Goal: Information Seeking & Learning: Check status

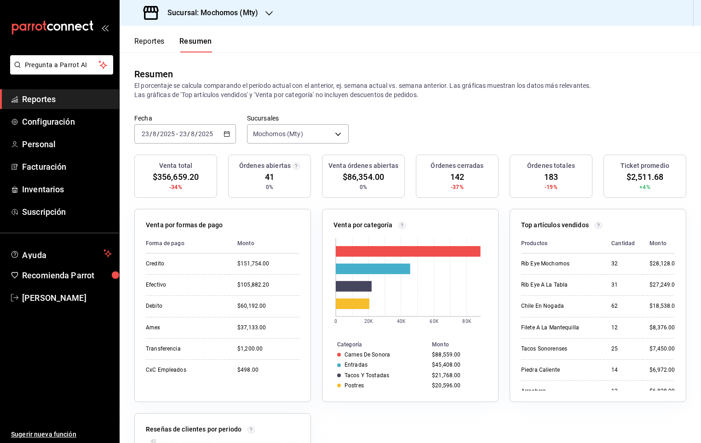
click at [148, 49] on button "Reportes" at bounding box center [149, 45] width 30 height 16
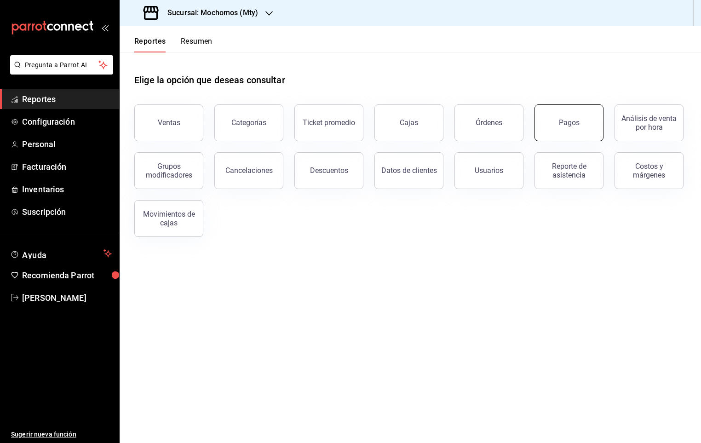
click at [542, 127] on button "Pagos" at bounding box center [569, 122] width 69 height 37
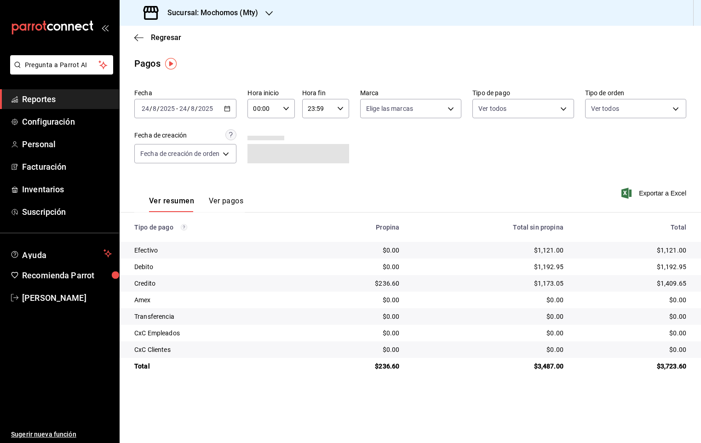
click at [288, 103] on div "00:00 Hora inicio" at bounding box center [270, 108] width 47 height 19
click at [263, 170] on span "05" at bounding box center [260, 173] width 9 height 7
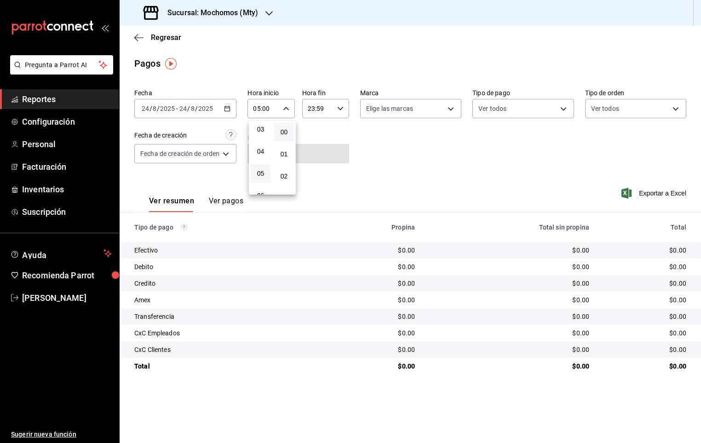
click at [382, 143] on div at bounding box center [350, 221] width 701 height 443
click at [234, 109] on div "[DATE] [DATE] - [DATE] [DATE]" at bounding box center [185, 108] width 102 height 19
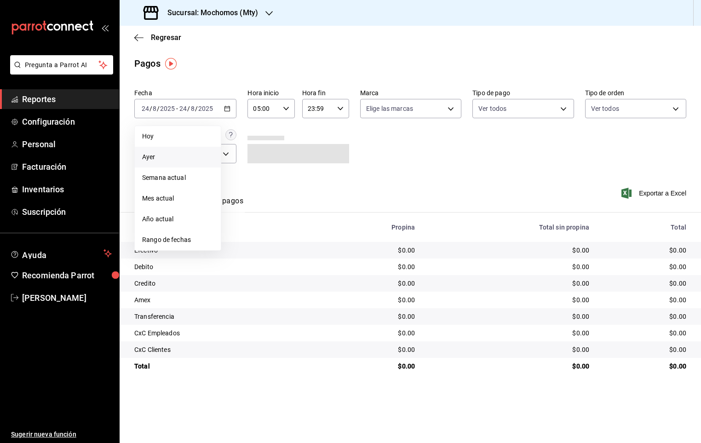
click at [159, 154] on span "Ayer" at bounding box center [177, 157] width 71 height 10
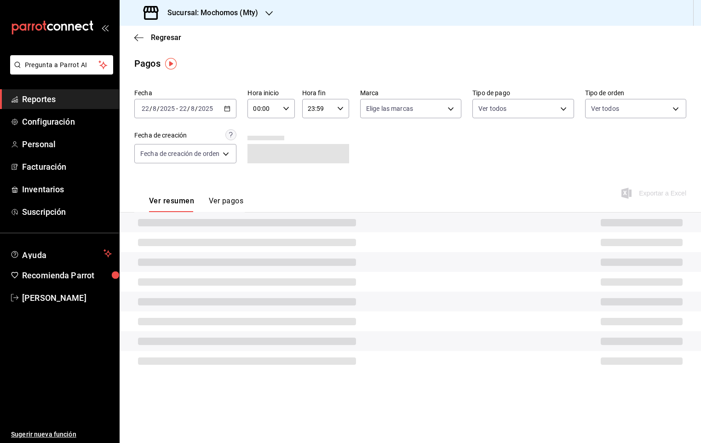
click at [230, 112] on icon "button" at bounding box center [227, 108] width 6 height 6
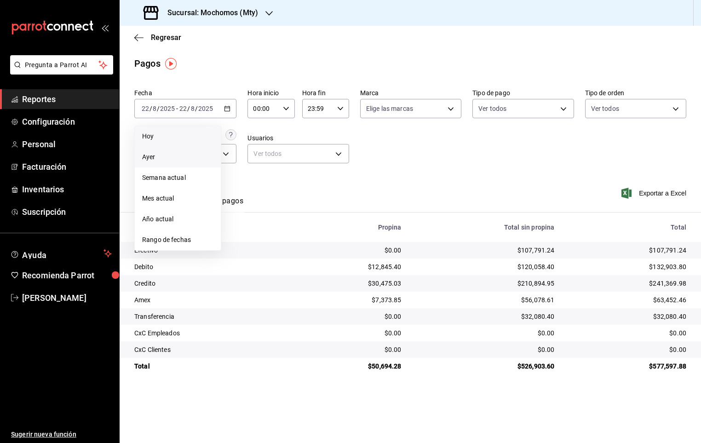
click at [165, 132] on span "Hoy" at bounding box center [177, 137] width 71 height 10
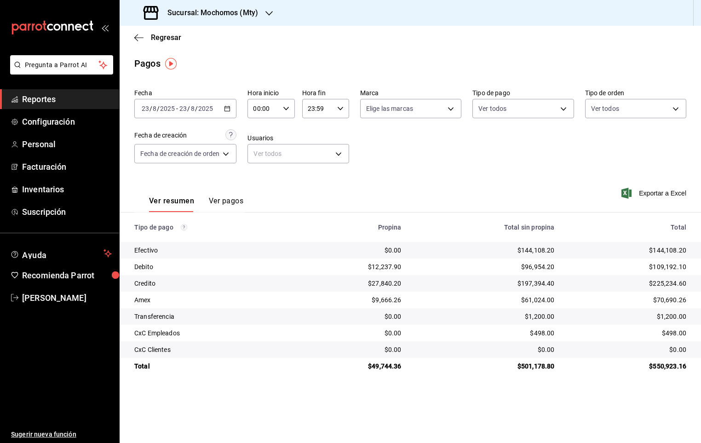
click at [271, 111] on input "00:00" at bounding box center [262, 108] width 31 height 18
click at [264, 170] on span "05" at bounding box center [260, 173] width 9 height 7
type input "05:00"
click at [393, 161] on div at bounding box center [350, 221] width 701 height 443
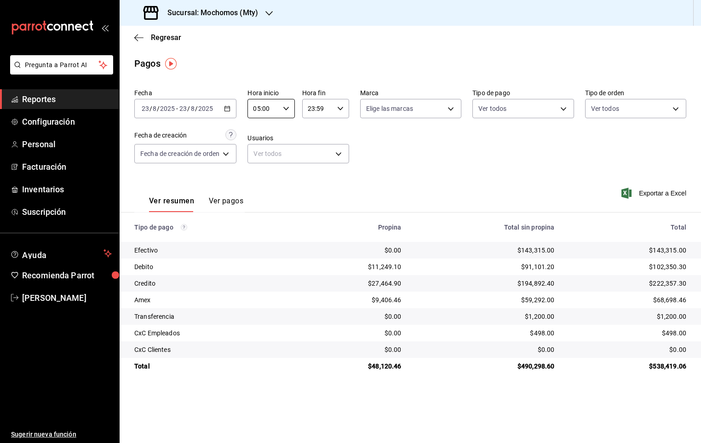
click at [466, 234] on th "Total sin propina" at bounding box center [485, 227] width 153 height 29
click at [83, 93] on span "Reportes" at bounding box center [67, 99] width 90 height 12
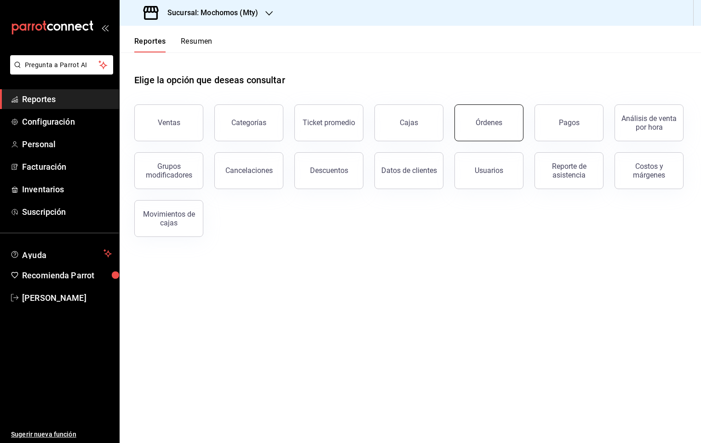
click at [512, 116] on button "Órdenes" at bounding box center [488, 122] width 69 height 37
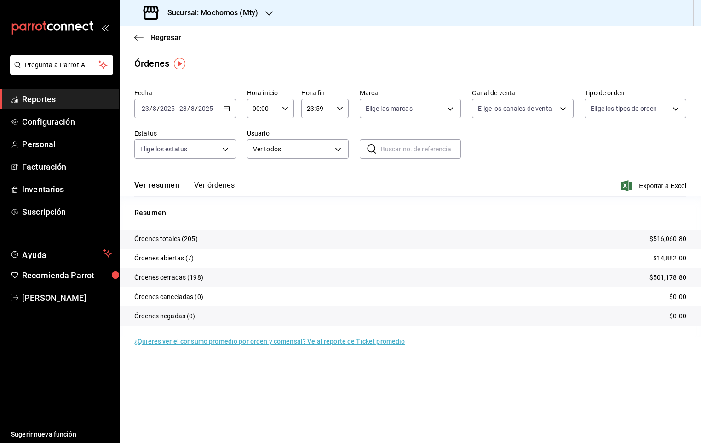
click at [201, 186] on button "Ver órdenes" at bounding box center [214, 189] width 40 height 16
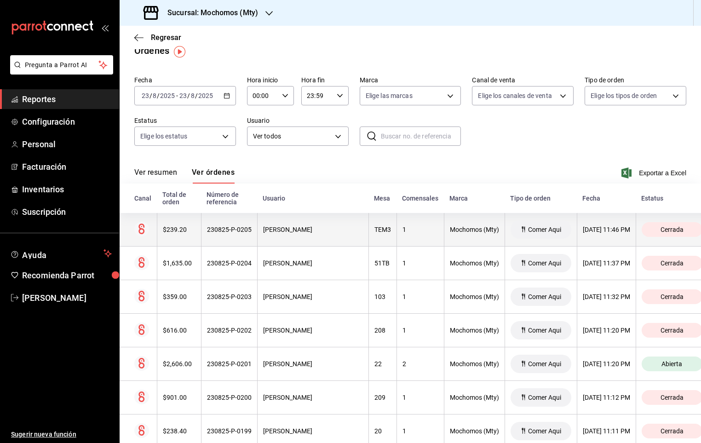
scroll to position [69, 0]
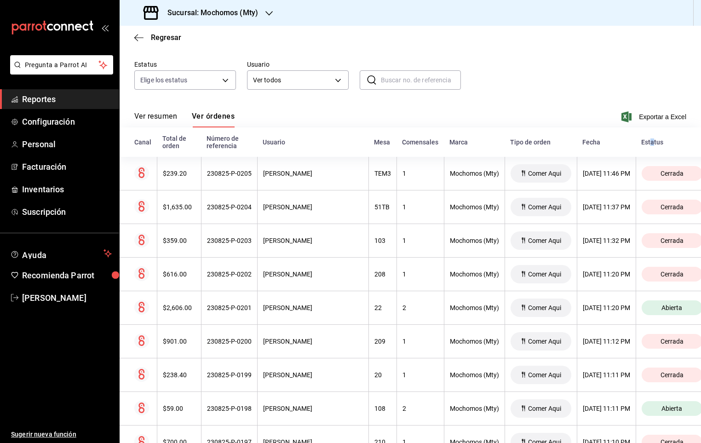
click at [660, 141] on div "Estatus" at bounding box center [671, 141] width 61 height 7
drag, startPoint x: 660, startPoint y: 141, endPoint x: 664, endPoint y: 150, distance: 9.9
click at [664, 150] on th "Estatus" at bounding box center [676, 141] width 81 height 29
click at [664, 156] on th "Estatus" at bounding box center [676, 141] width 81 height 29
click at [662, 136] on th "Estatus" at bounding box center [676, 141] width 81 height 29
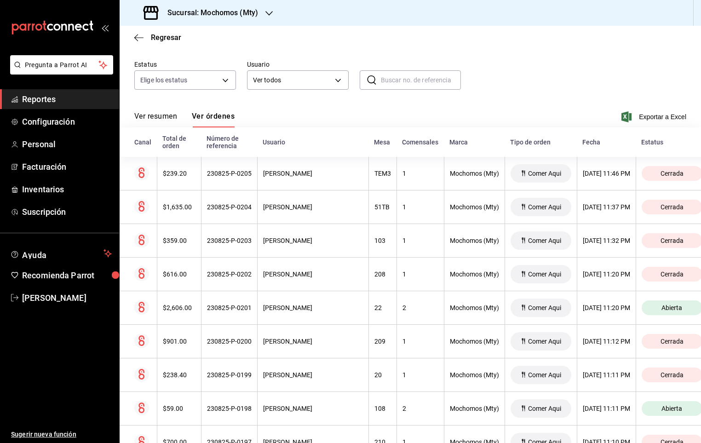
click at [662, 145] on div "Estatus" at bounding box center [671, 141] width 61 height 7
click at [64, 105] on span "Reportes" at bounding box center [67, 99] width 90 height 12
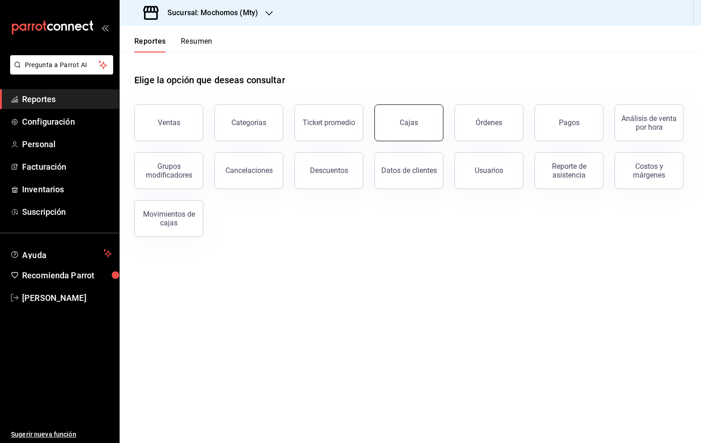
click at [391, 107] on button "Cajas" at bounding box center [408, 122] width 69 height 37
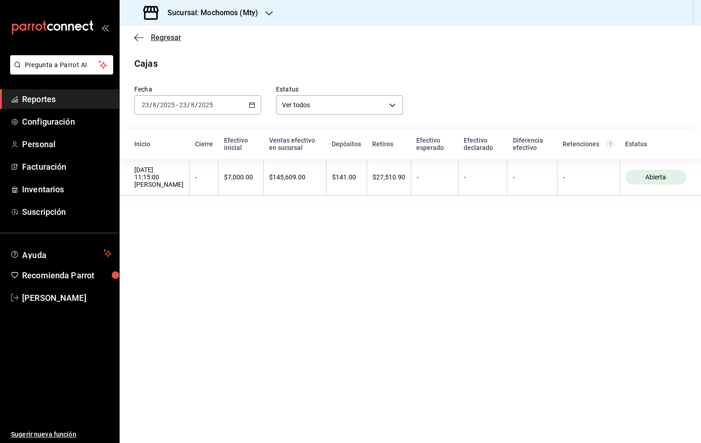
click at [156, 36] on span "Regresar" at bounding box center [166, 37] width 30 height 9
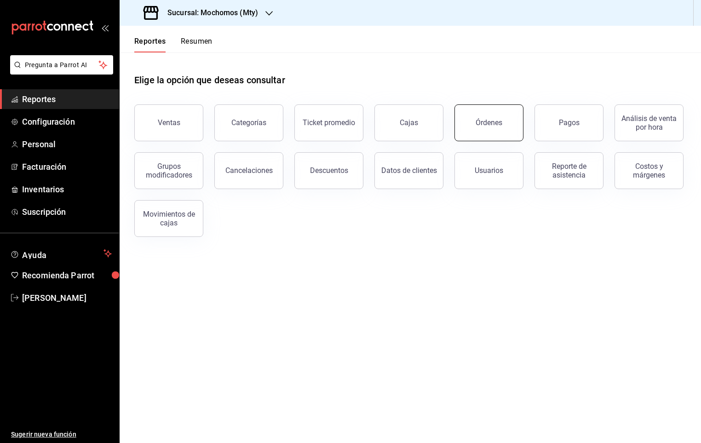
click at [506, 126] on button "Órdenes" at bounding box center [488, 122] width 69 height 37
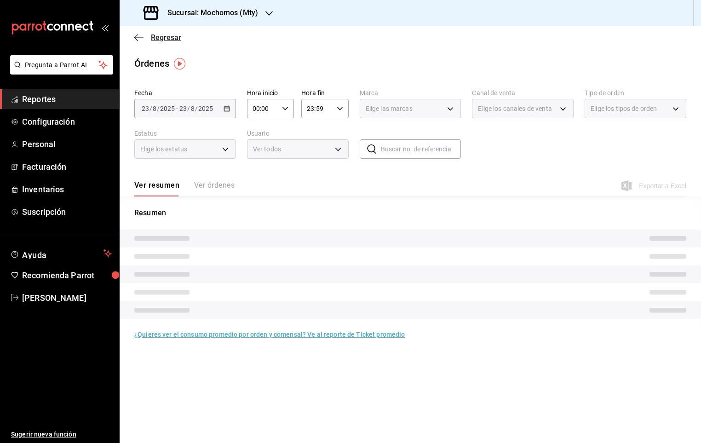
click at [157, 39] on span "Regresar" at bounding box center [166, 37] width 30 height 9
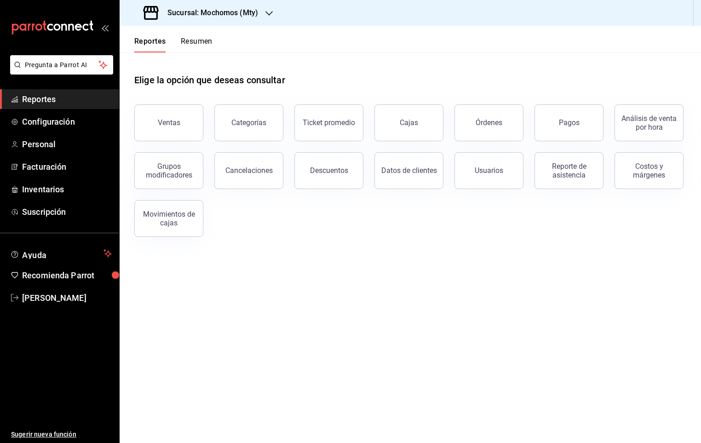
click at [40, 96] on span "Reportes" at bounding box center [67, 99] width 90 height 12
click at [307, 43] on header "Reportes Resumen" at bounding box center [410, 39] width 581 height 27
click at [490, 119] on div "Órdenes" at bounding box center [489, 122] width 27 height 9
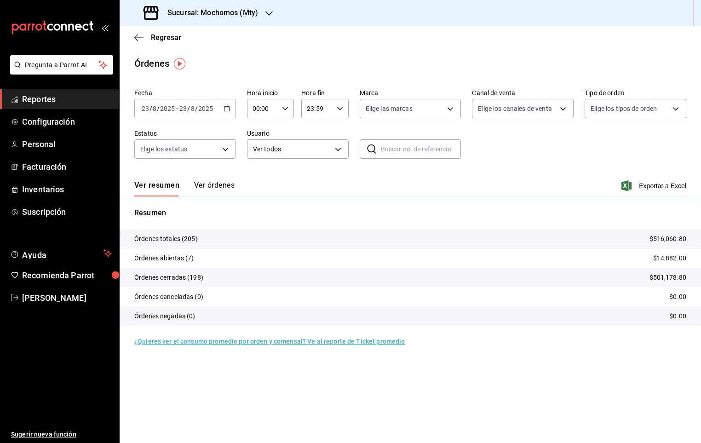
click at [148, 253] on p "Órdenes abiertas (7)" at bounding box center [164, 258] width 60 height 10
click at [144, 37] on span "Regresar" at bounding box center [157, 37] width 47 height 9
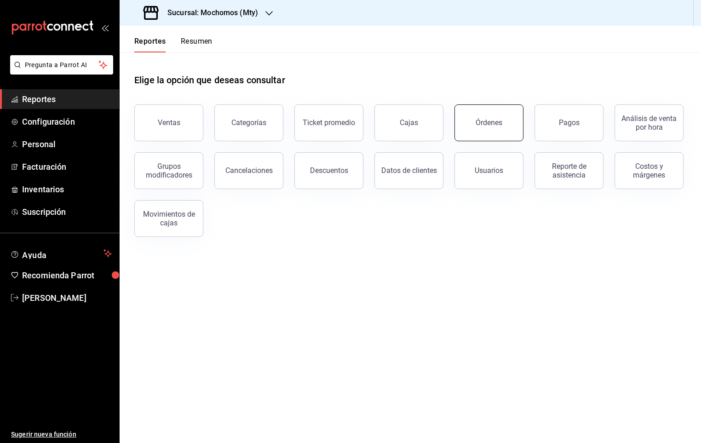
click at [518, 119] on button "Órdenes" at bounding box center [488, 122] width 69 height 37
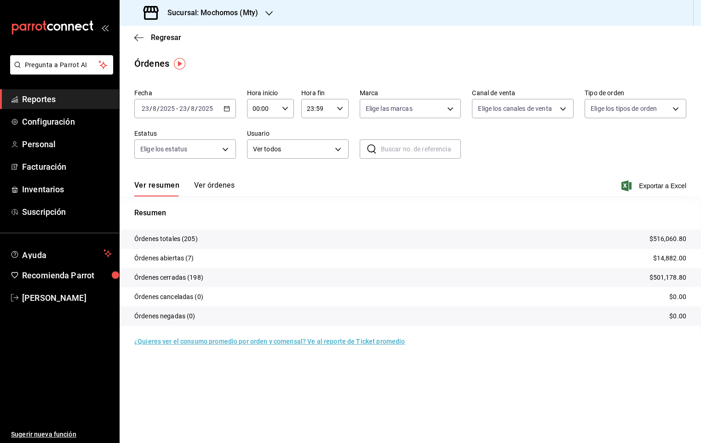
click at [210, 188] on button "Ver órdenes" at bounding box center [214, 189] width 40 height 16
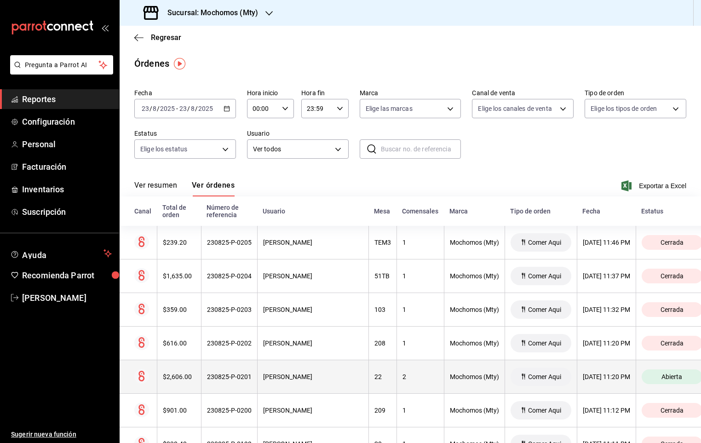
click at [529, 383] on div "Comer Aqui" at bounding box center [541, 377] width 61 height 18
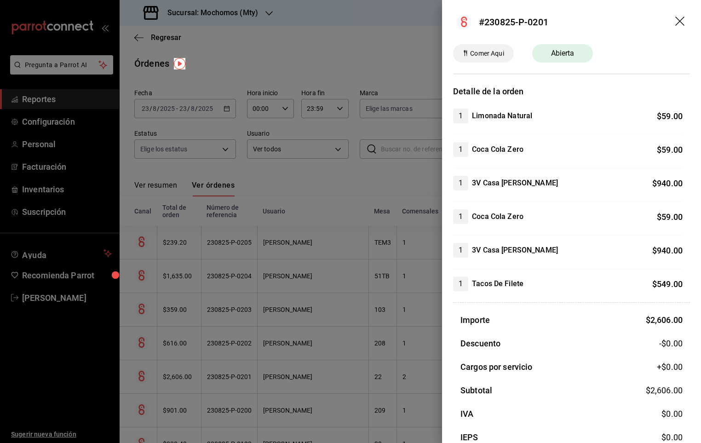
scroll to position [49, 0]
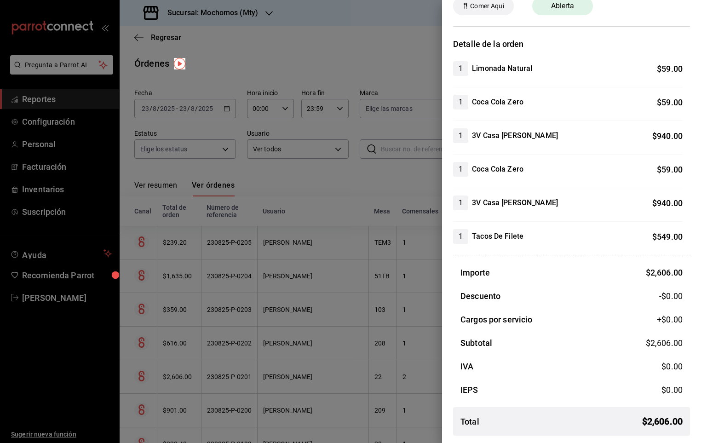
click at [270, 301] on div at bounding box center [350, 221] width 701 height 443
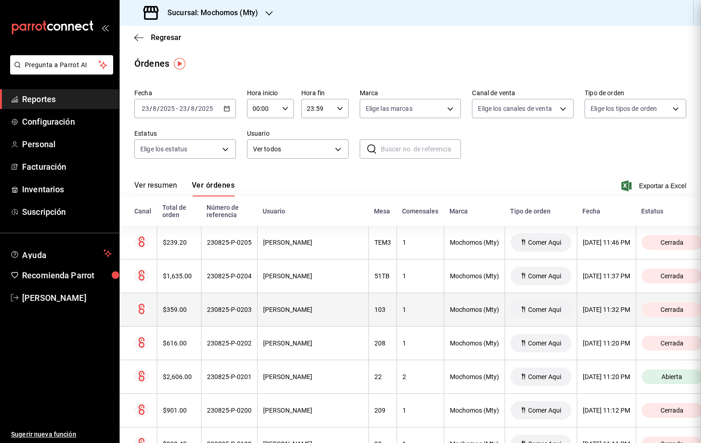
scroll to position [0, 0]
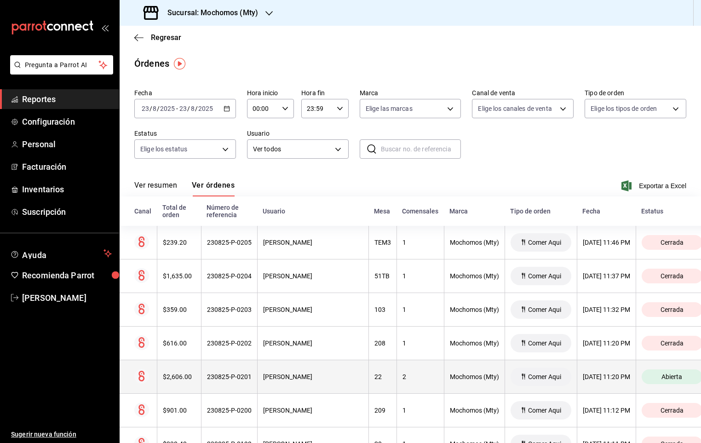
click at [148, 373] on icon at bounding box center [141, 376] width 15 height 15
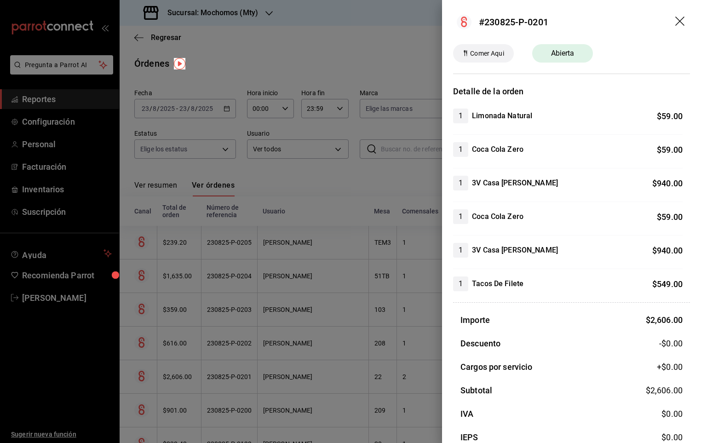
click at [675, 24] on icon "drag" at bounding box center [679, 21] width 9 height 9
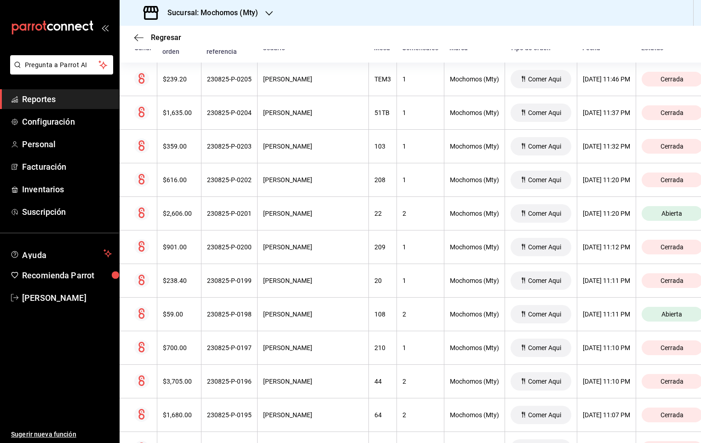
scroll to position [105, 0]
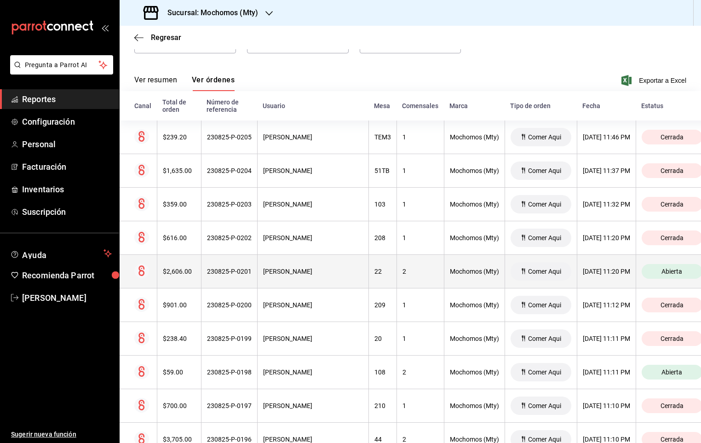
click at [668, 279] on div "Abierta" at bounding box center [672, 271] width 61 height 15
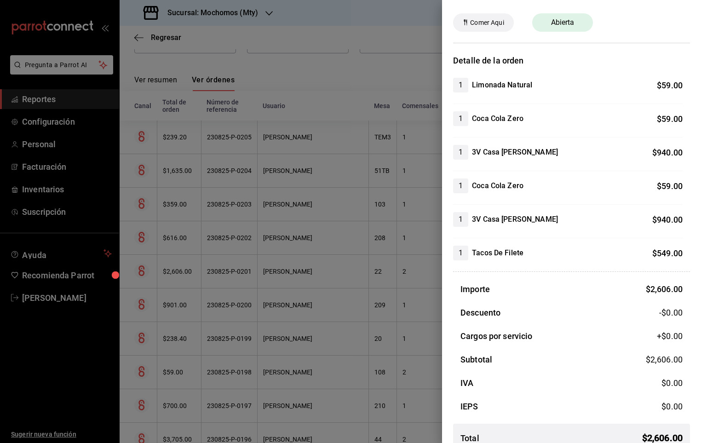
scroll to position [49, 0]
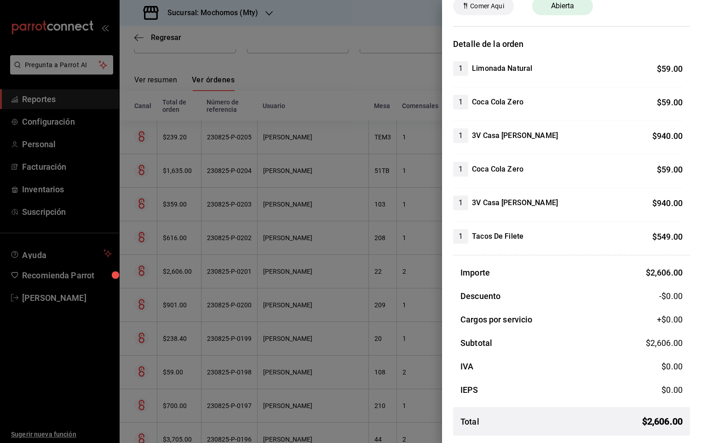
click at [342, 184] on div at bounding box center [350, 221] width 701 height 443
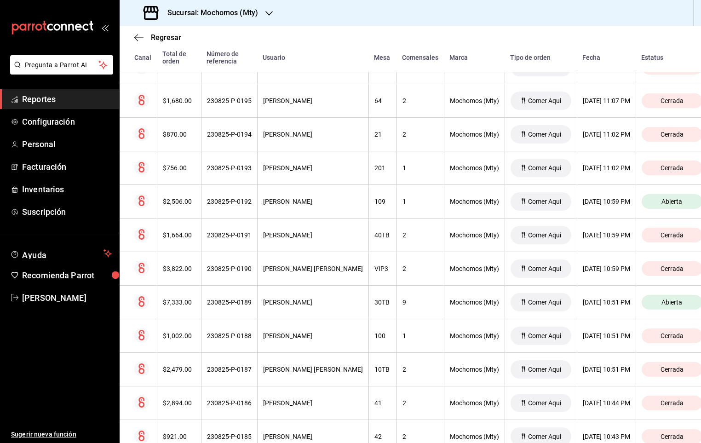
scroll to position [508, 0]
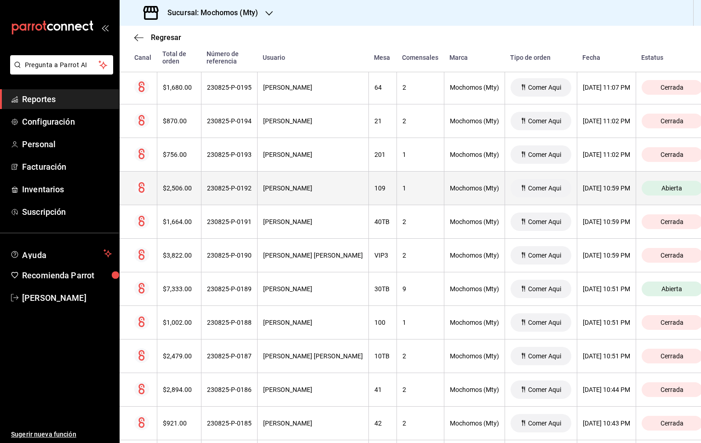
click at [681, 201] on th "Abierta" at bounding box center [676, 189] width 81 height 34
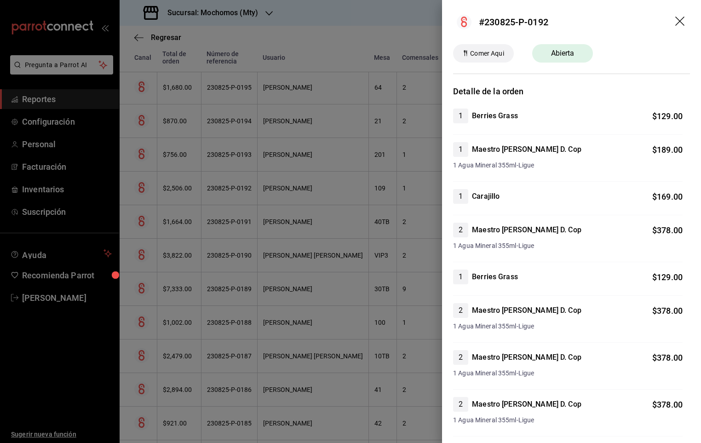
click at [330, 188] on div at bounding box center [350, 221] width 701 height 443
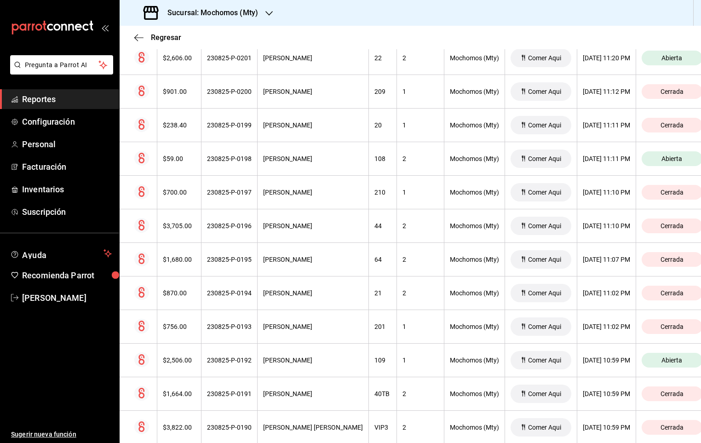
scroll to position [0, 0]
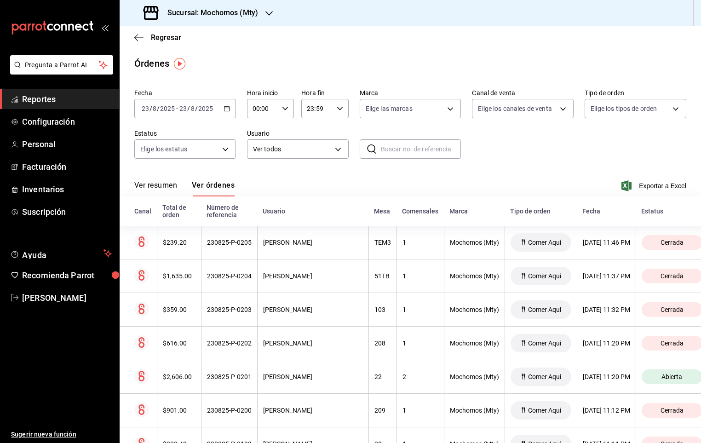
click at [654, 213] on div "Estatus" at bounding box center [671, 210] width 61 height 7
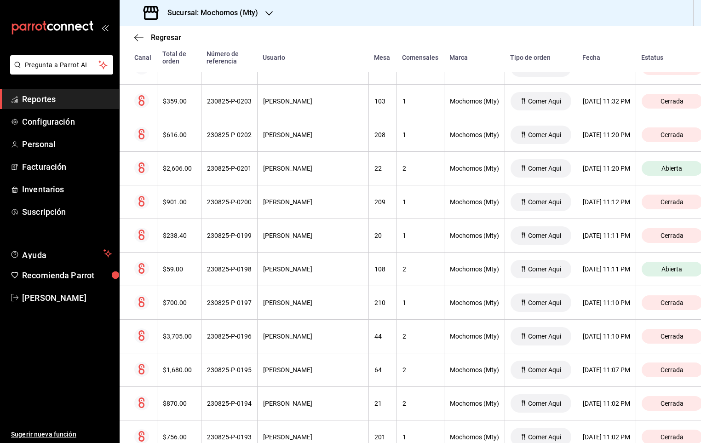
scroll to position [277, 0]
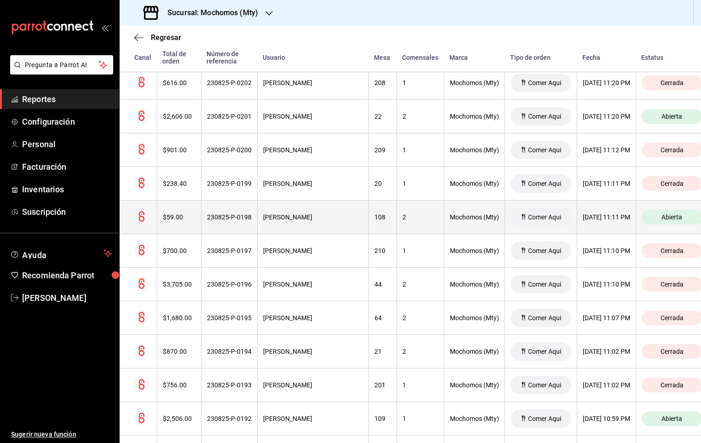
click at [671, 217] on span "Abierta" at bounding box center [672, 216] width 28 height 7
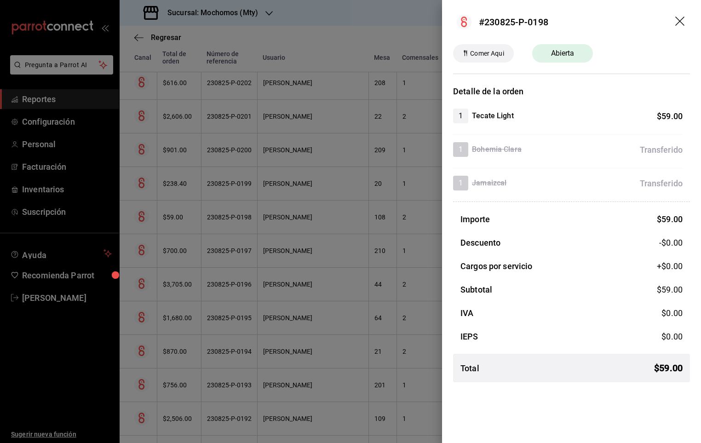
click at [347, 35] on div at bounding box center [350, 221] width 701 height 443
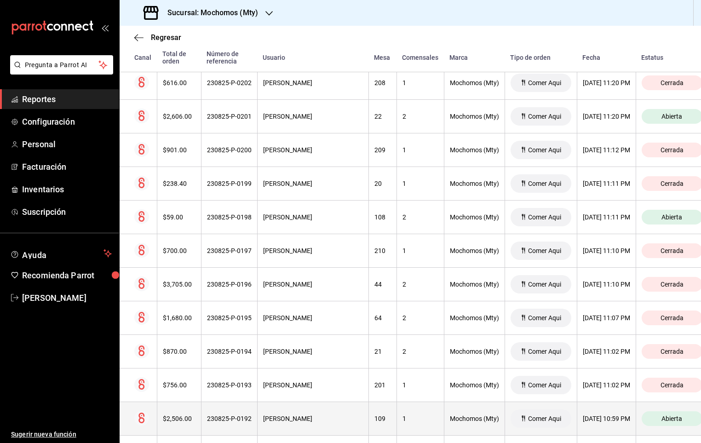
click at [450, 420] on div "Mochomos (Mty)" at bounding box center [474, 418] width 49 height 7
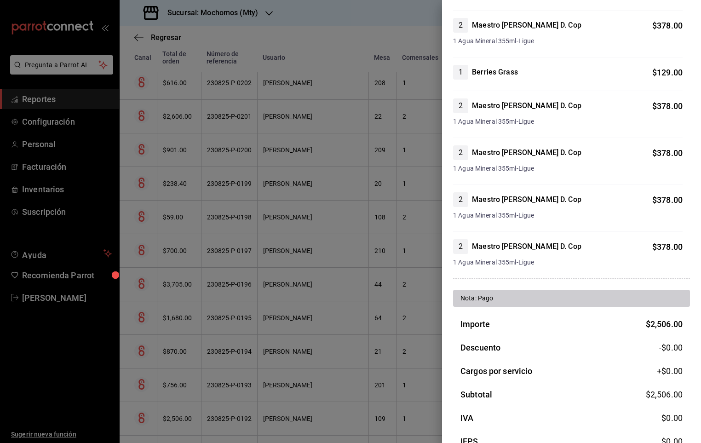
scroll to position [258, 0]
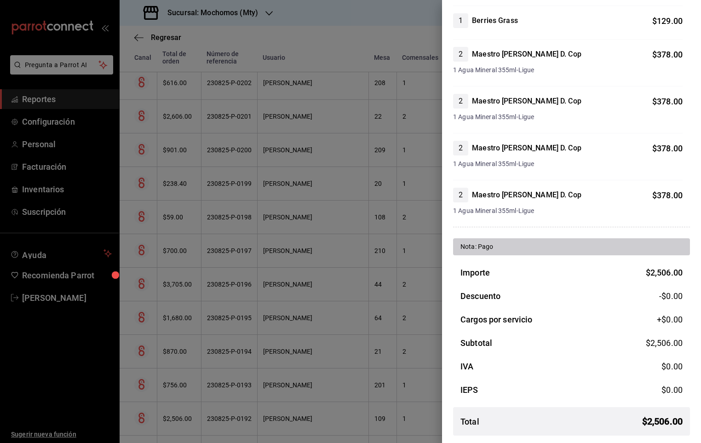
click at [366, 212] on div at bounding box center [350, 221] width 701 height 443
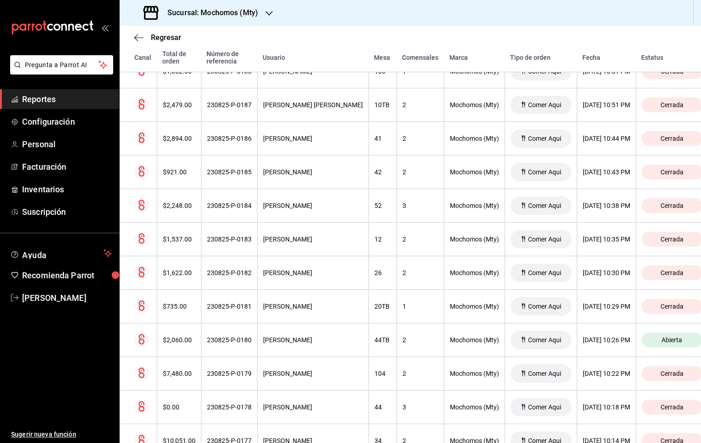
scroll to position [785, 0]
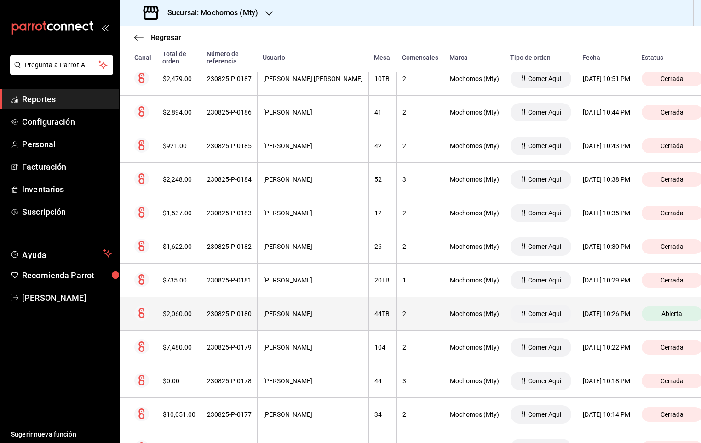
click at [685, 330] on th "Abierta" at bounding box center [676, 314] width 81 height 34
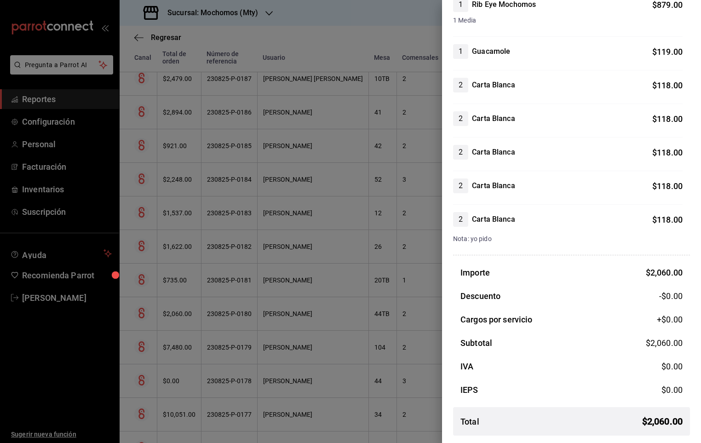
scroll to position [265, 0]
drag, startPoint x: 278, startPoint y: 311, endPoint x: 322, endPoint y: 298, distance: 46.0
click at [278, 311] on div at bounding box center [350, 221] width 701 height 443
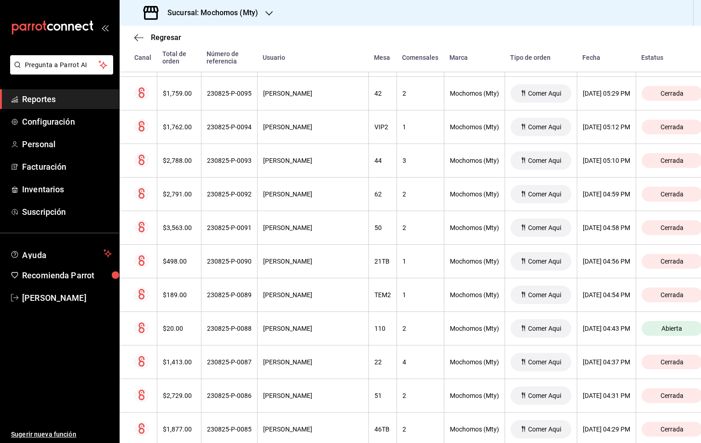
scroll to position [3911, 0]
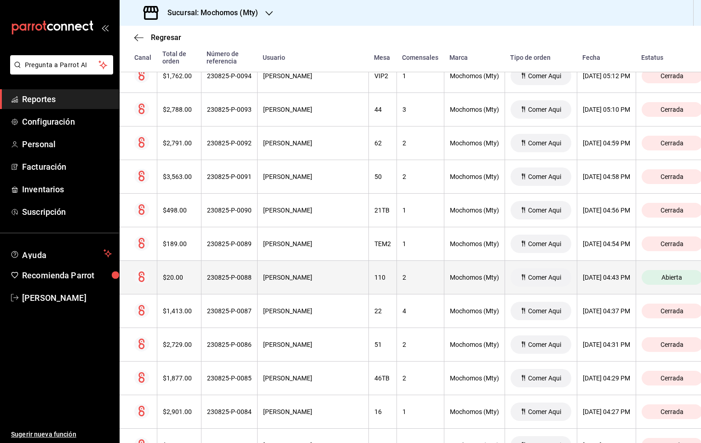
click at [420, 294] on th "2" at bounding box center [420, 278] width 47 height 34
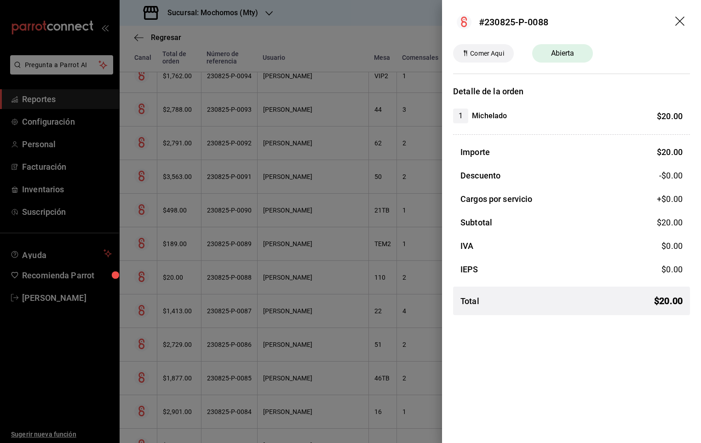
click at [382, 304] on div at bounding box center [350, 221] width 701 height 443
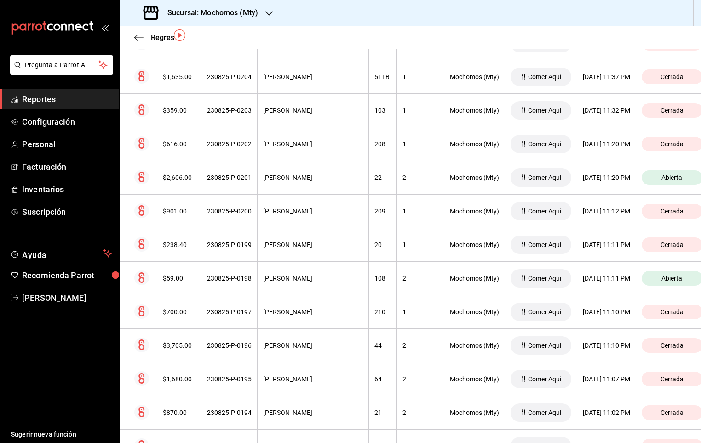
scroll to position [0, 0]
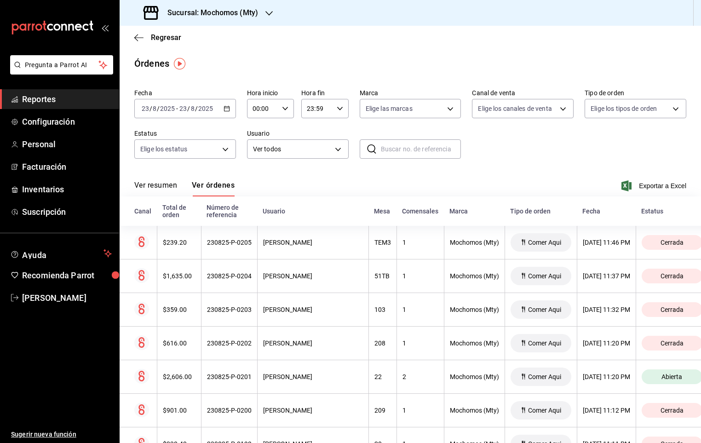
click at [660, 213] on div "Estatus" at bounding box center [671, 210] width 61 height 7
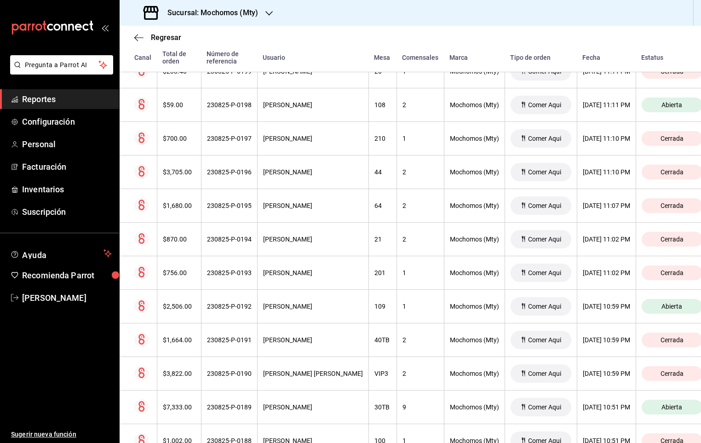
scroll to position [363, 0]
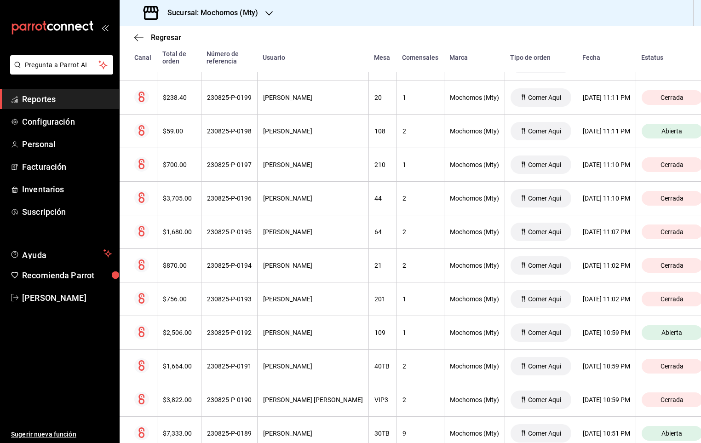
click at [417, 57] on div "Comensales" at bounding box center [420, 57] width 36 height 7
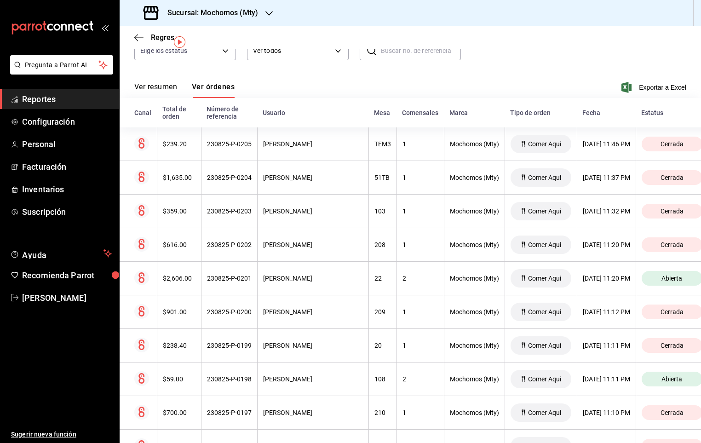
scroll to position [0, 0]
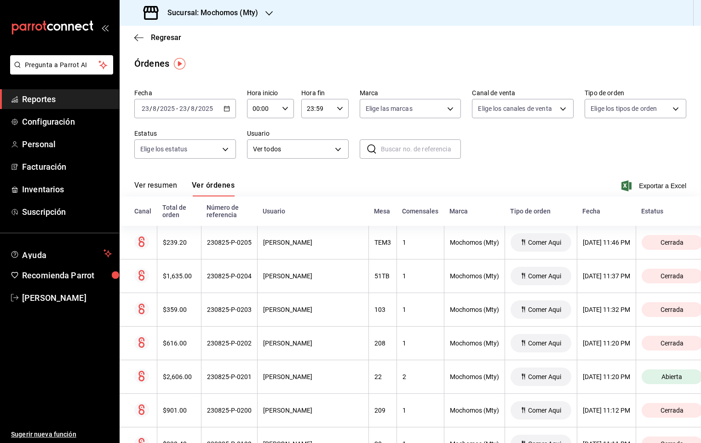
click at [439, 95] on div "Elige las marcas" at bounding box center [411, 106] width 102 height 23
click at [439, 115] on body "Pregunta a Parrot AI Reportes Configuración Personal Facturación Inventarios Su…" at bounding box center [350, 221] width 701 height 443
click at [431, 119] on div at bounding box center [350, 221] width 701 height 443
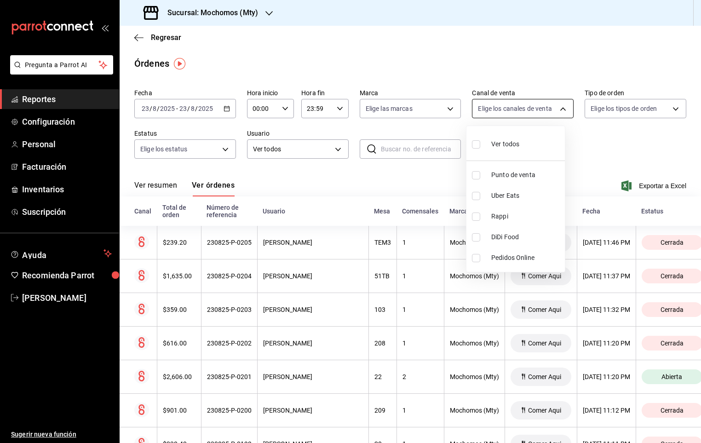
click at [504, 109] on body "Pregunta a Parrot AI Reportes Configuración Personal Facturación Inventarios Su…" at bounding box center [350, 221] width 701 height 443
drag, startPoint x: 548, startPoint y: 112, endPoint x: 623, endPoint y: 119, distance: 75.3
click at [549, 114] on div at bounding box center [350, 221] width 701 height 443
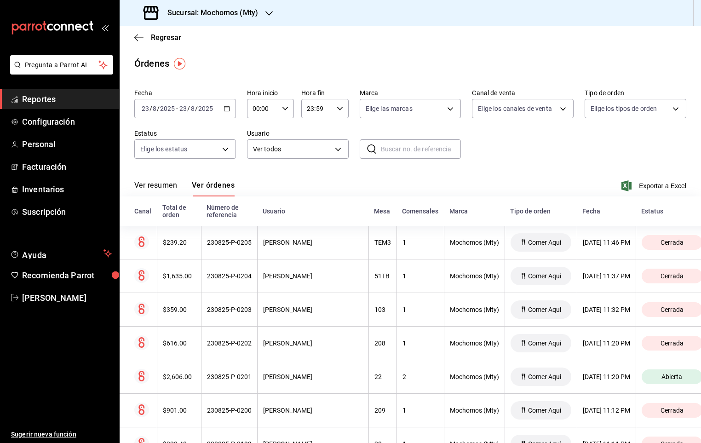
click at [625, 119] on div "Ver todos Punto de venta Uber Eats Rappi DiDi Food Pedidos Online" at bounding box center [350, 221] width 701 height 443
click at [625, 114] on body "Pregunta a Parrot AI Reportes Configuración Personal Facturación Inventarios Su…" at bounding box center [350, 221] width 701 height 443
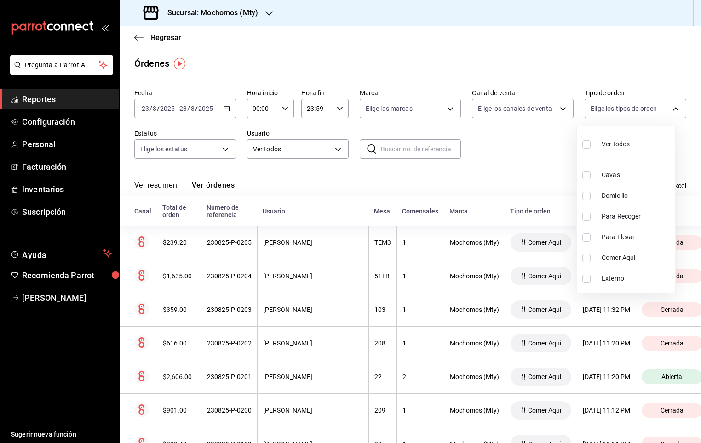
click at [598, 109] on div at bounding box center [350, 221] width 701 height 443
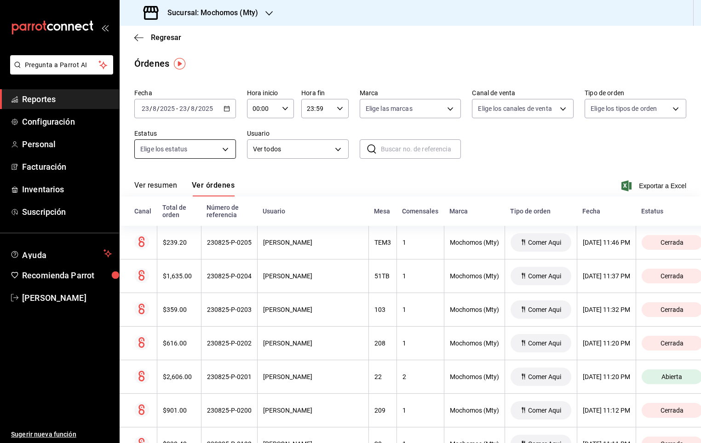
click at [219, 146] on body "Pregunta a Parrot AI Reportes Configuración Personal Facturación Inventarios Su…" at bounding box center [350, 221] width 701 height 443
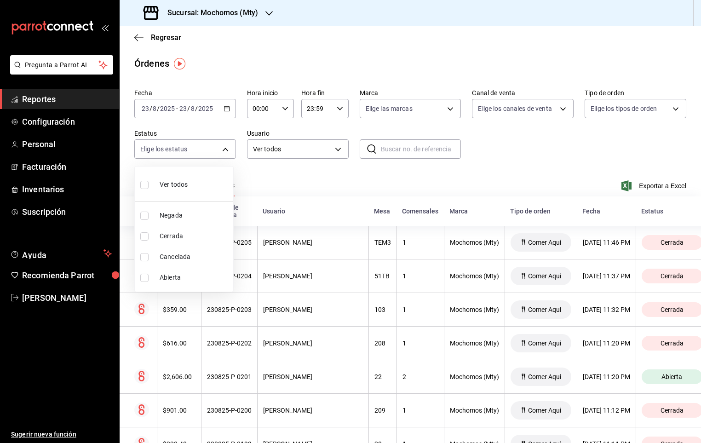
click at [176, 275] on span "Abierta" at bounding box center [195, 278] width 70 height 10
type input "OPEN"
checkbox input "true"
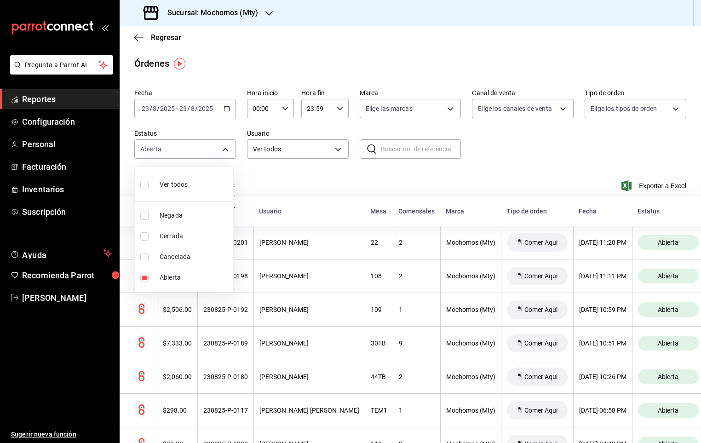
drag, startPoint x: 694, startPoint y: 185, endPoint x: 694, endPoint y: 231, distance: 45.5
click at [694, 231] on div at bounding box center [350, 221] width 701 height 443
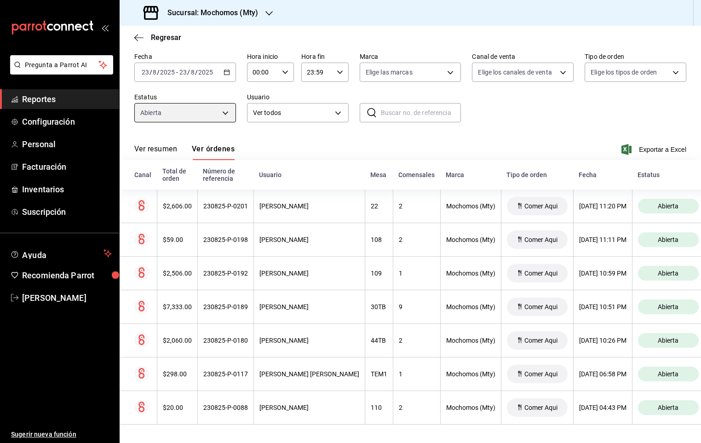
scroll to position [48, 0]
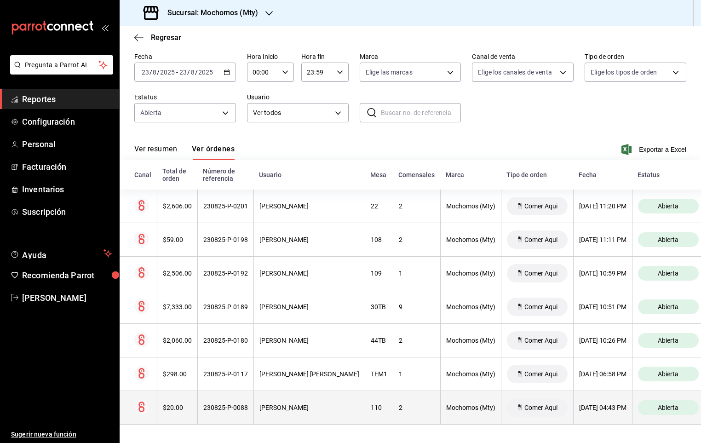
drag, startPoint x: 346, startPoint y: 414, endPoint x: 388, endPoint y: 413, distance: 41.4
click at [388, 413] on tr "$20.00 230825-P-0088 [PERSON_NAME] 110 2 Mochomos (Mty) [PERSON_NAME] Aqui [DAT…" at bounding box center [417, 408] width 594 height 34
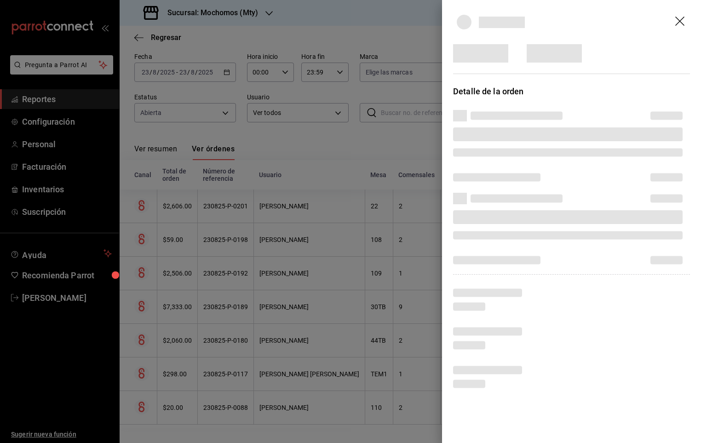
drag, startPoint x: 388, startPoint y: 413, endPoint x: 372, endPoint y: 416, distance: 16.4
click at [372, 416] on div at bounding box center [350, 221] width 701 height 443
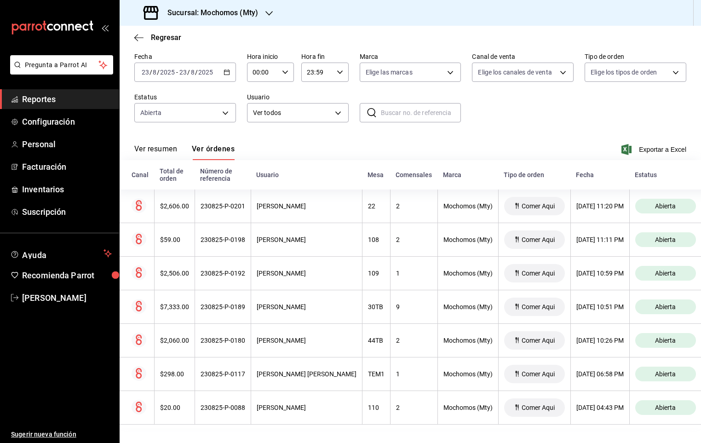
scroll to position [0, 0]
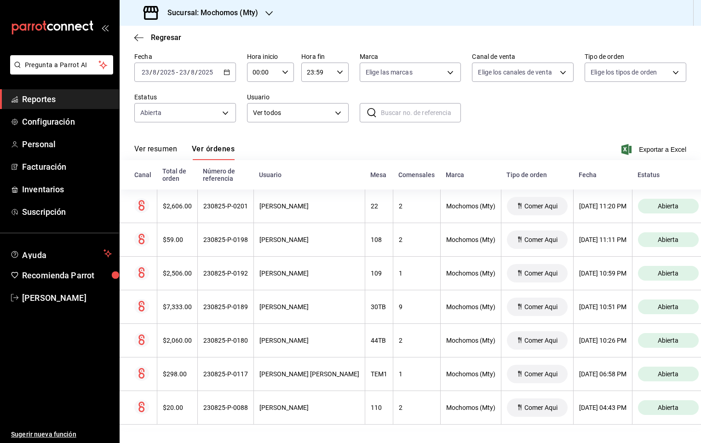
click at [290, 63] on div "00:00 Hora inicio" at bounding box center [270, 72] width 47 height 19
click at [261, 122] on button "05" at bounding box center [256, 125] width 19 height 18
type input "05:00"
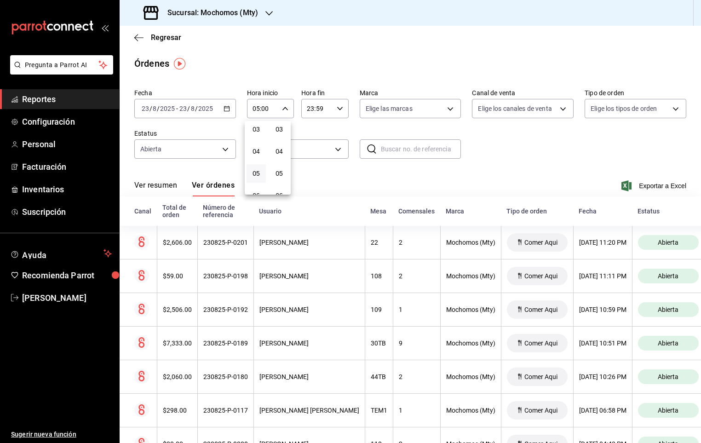
drag, startPoint x: 699, startPoint y: 173, endPoint x: 697, endPoint y: 199, distance: 26.7
click at [697, 199] on div at bounding box center [350, 221] width 701 height 443
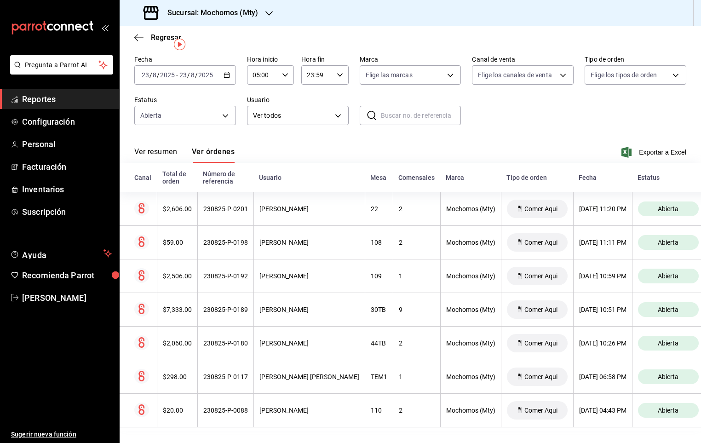
scroll to position [48, 0]
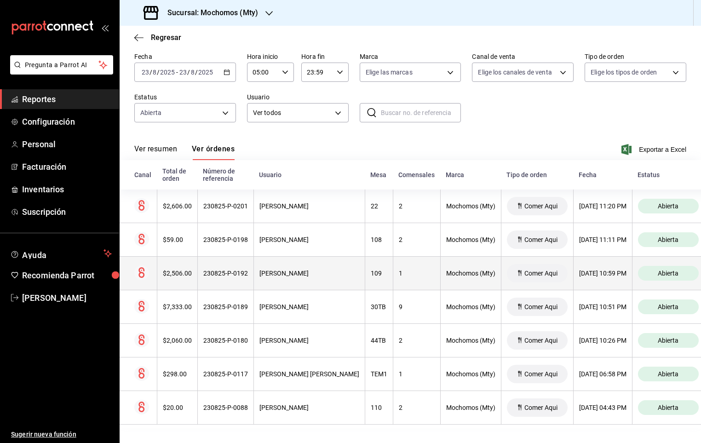
click at [347, 270] on div "[PERSON_NAME]" at bounding box center [309, 273] width 100 height 7
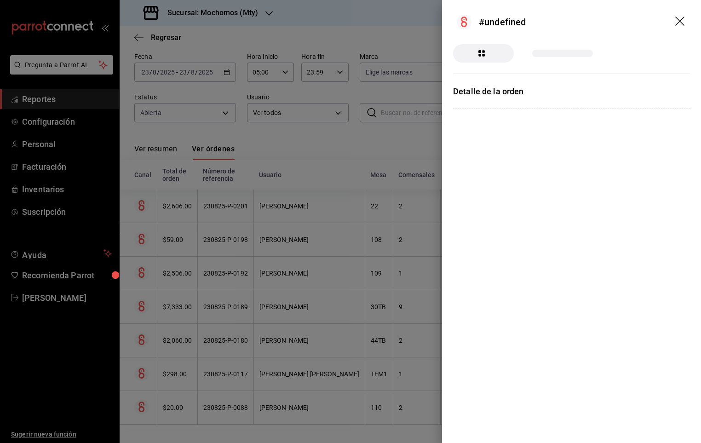
click at [407, 141] on div at bounding box center [350, 221] width 701 height 443
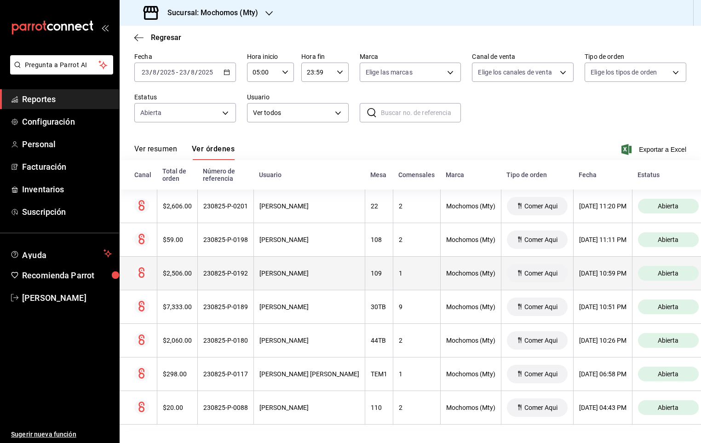
click at [667, 270] on span "Abierta" at bounding box center [668, 273] width 28 height 7
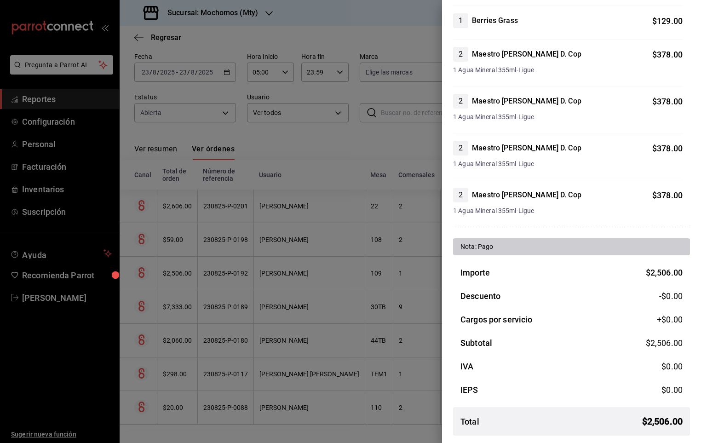
scroll to position [258, 0]
click at [161, 283] on div at bounding box center [350, 221] width 701 height 443
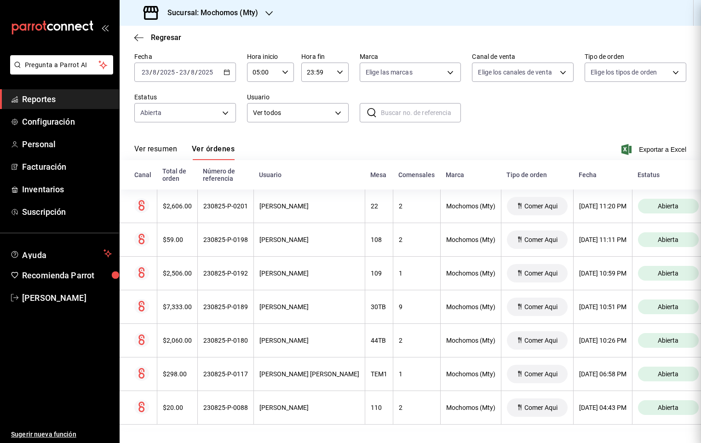
scroll to position [0, 0]
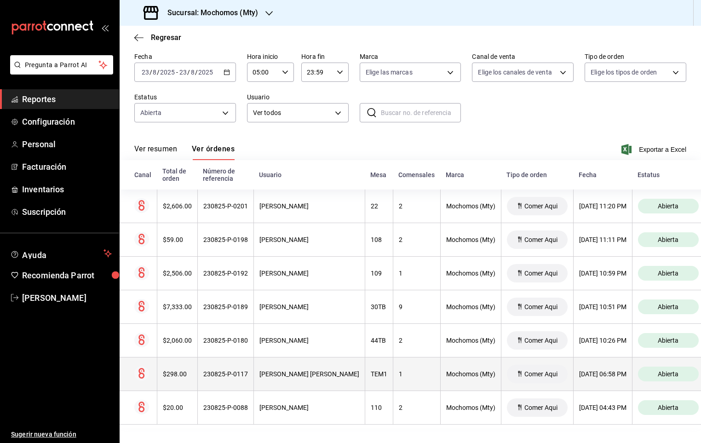
click at [318, 370] on th "[PERSON_NAME] [PERSON_NAME]" at bounding box center [308, 374] width 111 height 34
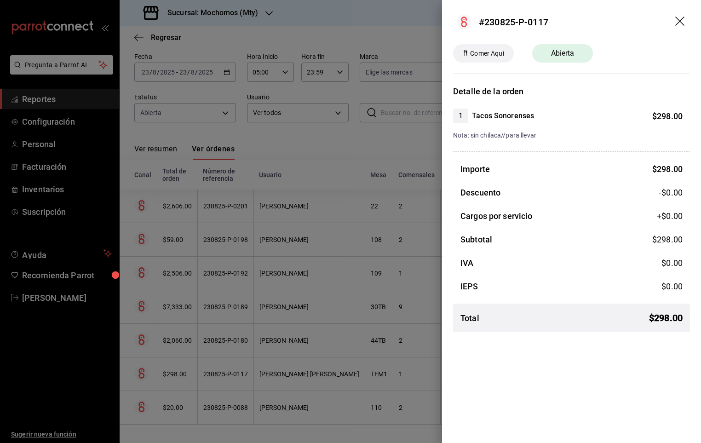
click at [282, 204] on div at bounding box center [350, 221] width 701 height 443
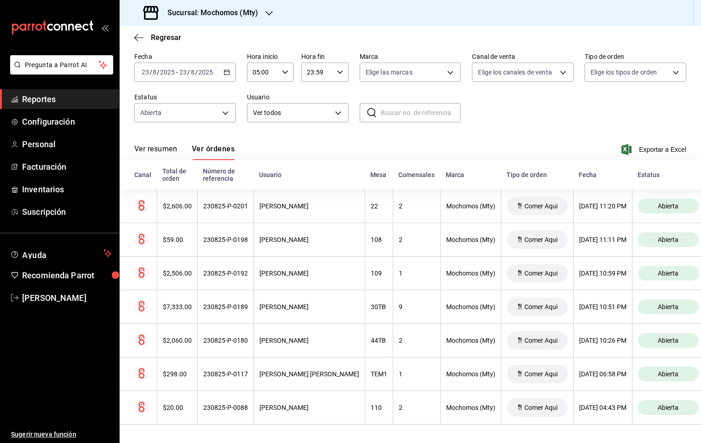
click at [265, 171] on div "Usuario" at bounding box center [309, 174] width 100 height 7
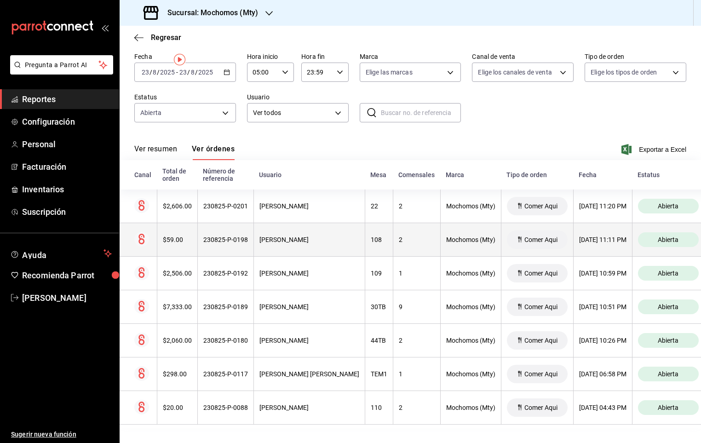
scroll to position [48, 0]
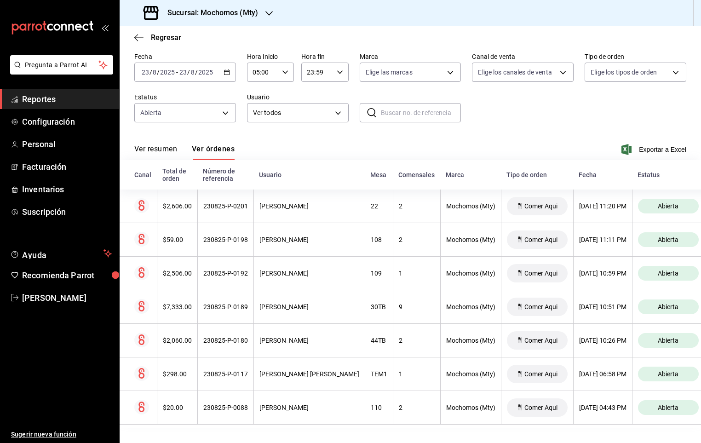
click at [326, 63] on input "23:59" at bounding box center [316, 72] width 31 height 18
click at [342, 56] on div at bounding box center [350, 221] width 701 height 443
click at [226, 65] on div "[DATE] [DATE] - [DATE] [DATE]" at bounding box center [185, 72] width 102 height 19
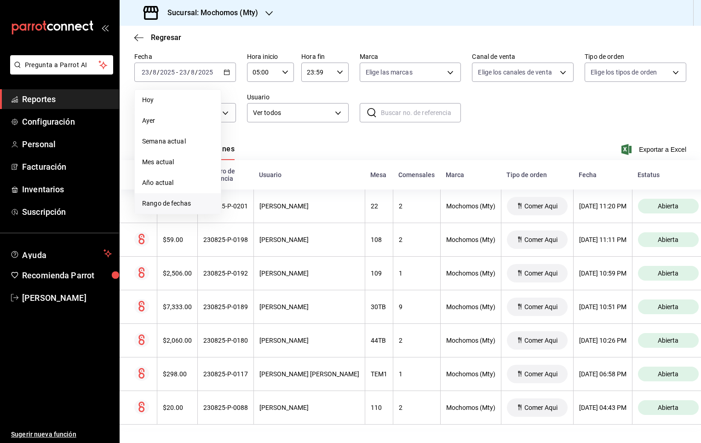
click at [159, 199] on span "Rango de fechas" at bounding box center [177, 204] width 71 height 10
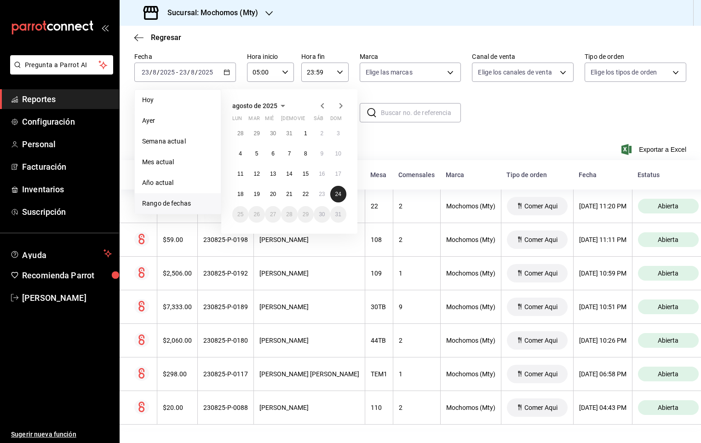
click at [339, 191] on abbr "24" at bounding box center [338, 194] width 6 height 6
click at [380, 133] on div "agosto de 2025 lun mar [PERSON_NAME] vie sáb dom 28 29 30 31 1 2 3 4 5 6 7 8 9 …" at bounding box center [301, 158] width 161 height 152
